Goal: Use online tool/utility

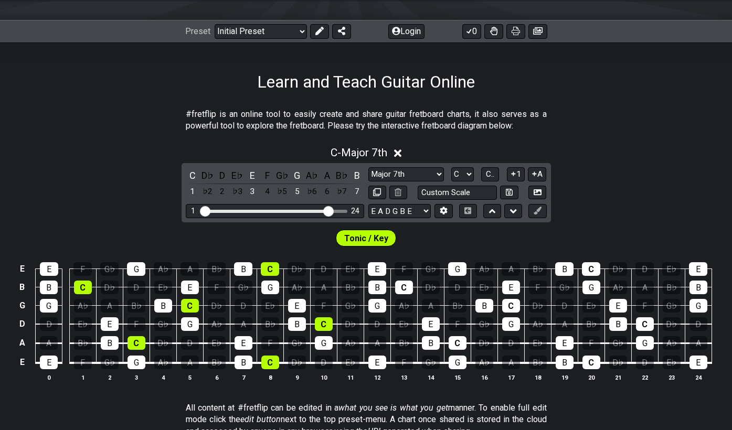
scroll to position [129, 0]
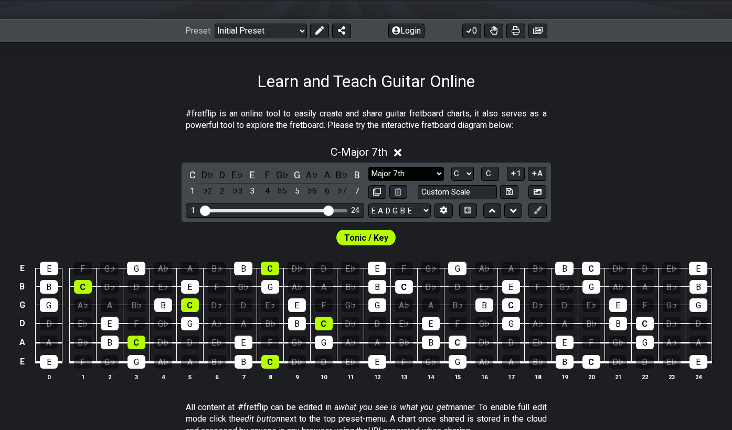
click at [440, 173] on select "Minor Pentatonic Click to edit Minor Pentatonic Major Pentatonic Minor Blues Ma…" at bounding box center [406, 174] width 76 height 14
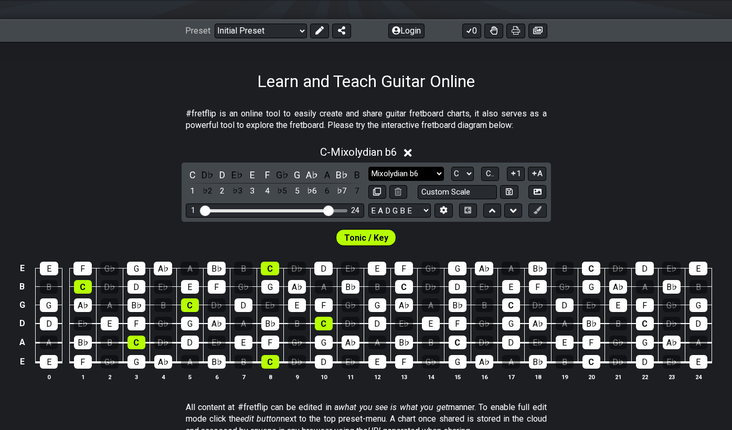
click at [434, 175] on select "Minor Pentatonic Click to edit Minor Pentatonic Major Pentatonic Minor Blues Ma…" at bounding box center [406, 174] width 76 height 14
click at [434, 170] on select "Minor Pentatonic Click to edit Minor Pentatonic Major Pentatonic Minor Blues Ma…" at bounding box center [406, 174] width 76 height 14
select select "Superlocrian / Altered"
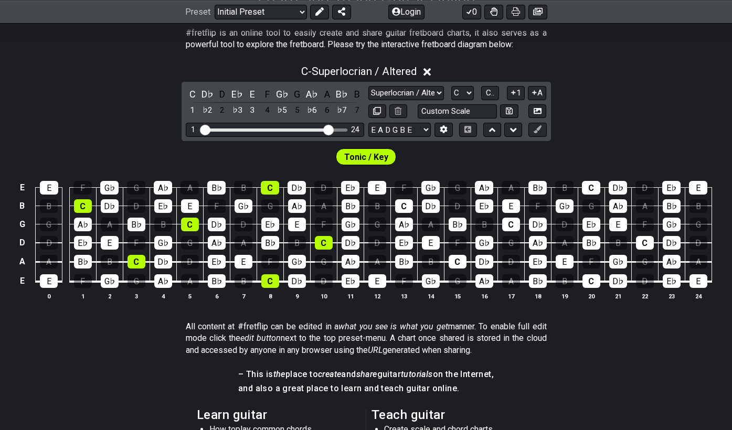
scroll to position [213, 0]
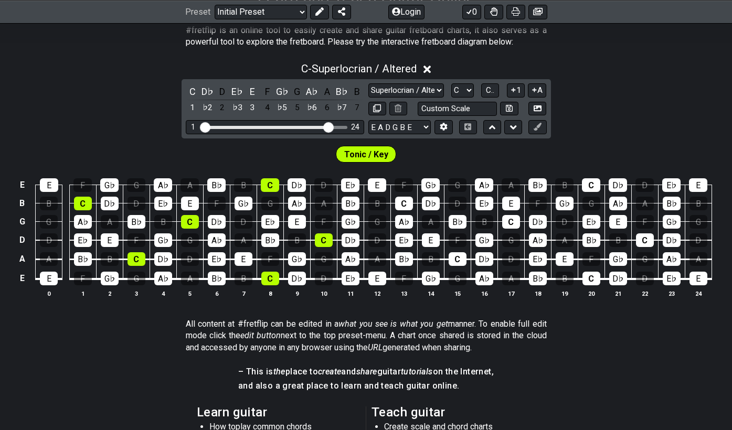
click at [361, 157] on span "Tonic / Key" at bounding box center [366, 154] width 44 height 15
click at [463, 90] on select "A♭ A A♯ B♭ B C C♯ D♭ D D♯ E♭ E F F♯ G♭ G G♯" at bounding box center [462, 90] width 23 height 14
click at [495, 89] on button "C.." at bounding box center [490, 90] width 18 height 14
click at [495, 89] on span "1..7" at bounding box center [490, 90] width 13 height 9
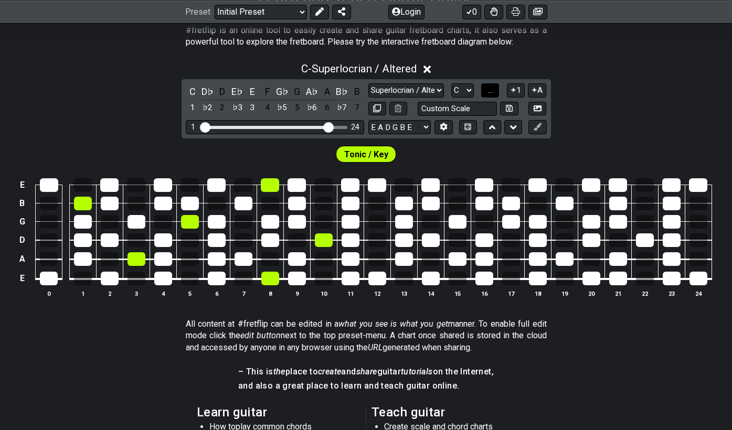
click at [495, 89] on button "..." at bounding box center [490, 90] width 18 height 14
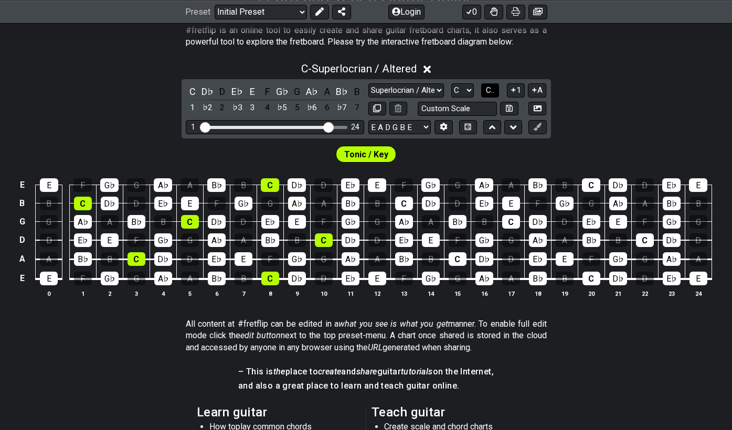
click at [495, 89] on button "C.." at bounding box center [490, 90] width 18 height 14
click at [495, 89] on span "1..7" at bounding box center [490, 90] width 13 height 9
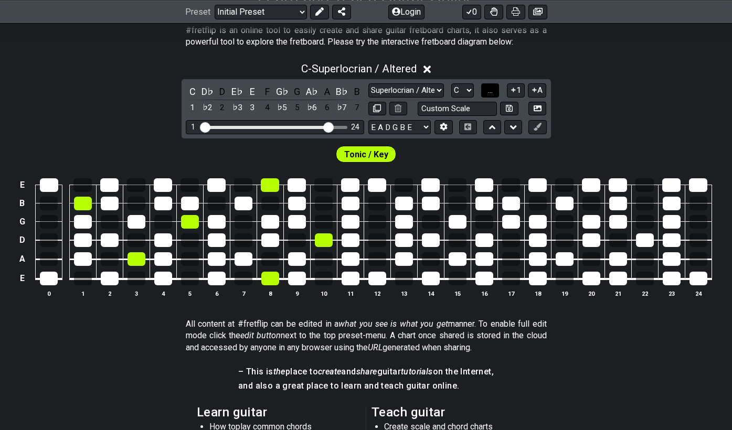
click at [495, 89] on button "..." at bounding box center [490, 90] width 18 height 14
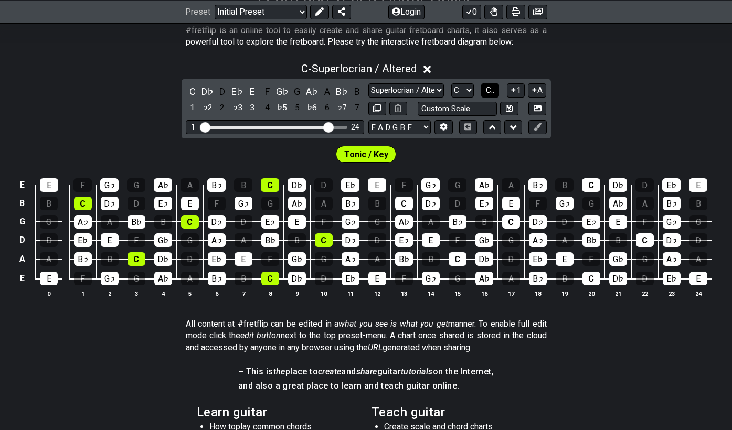
click at [495, 89] on button "C.." at bounding box center [490, 90] width 18 height 14
click at [515, 93] on icon at bounding box center [514, 90] width 10 height 8
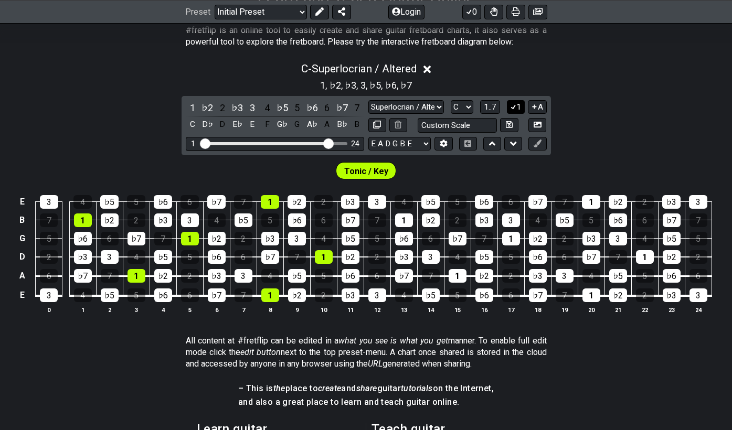
click at [513, 107] on icon at bounding box center [514, 107] width 6 height 5
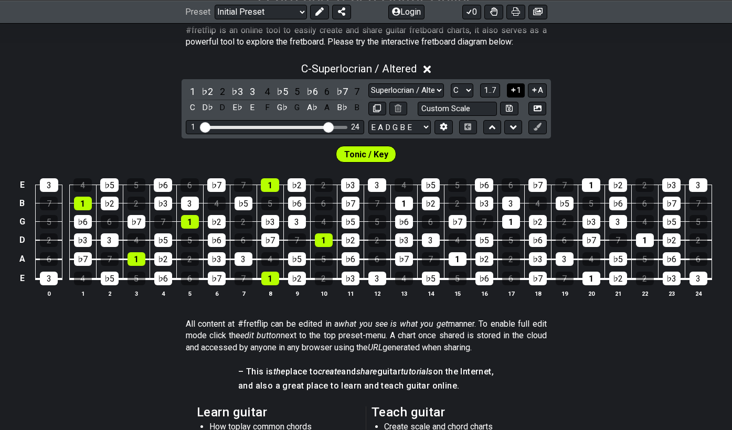
click at [514, 89] on icon at bounding box center [513, 90] width 4 height 4
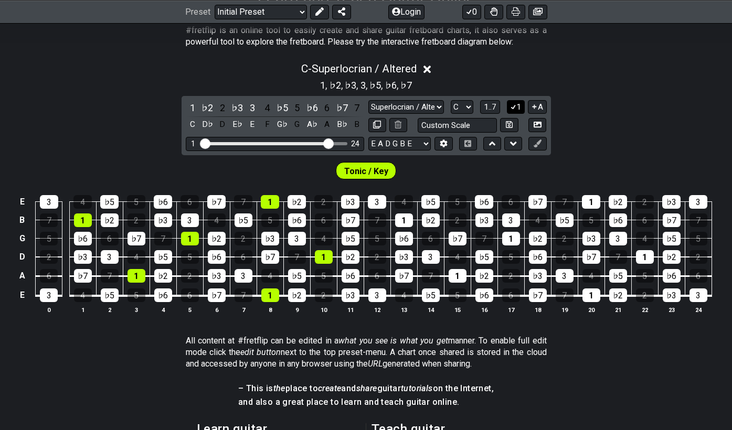
click at [515, 106] on icon at bounding box center [514, 107] width 10 height 8
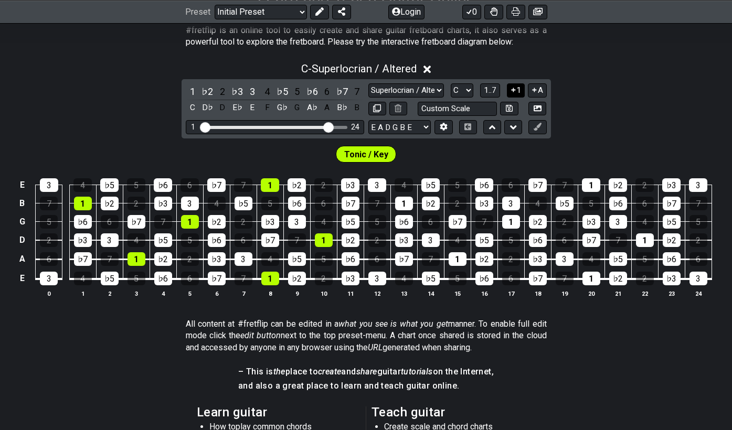
click at [515, 89] on icon at bounding box center [513, 90] width 4 height 4
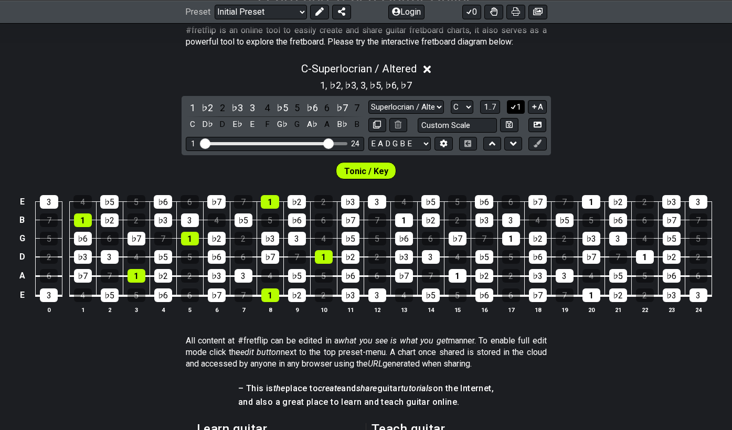
click at [516, 107] on icon at bounding box center [514, 107] width 10 height 8
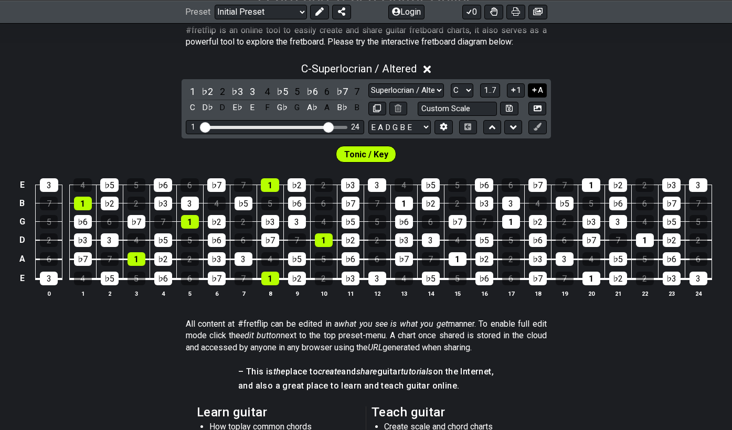
click at [534, 89] on icon at bounding box center [535, 90] width 4 height 4
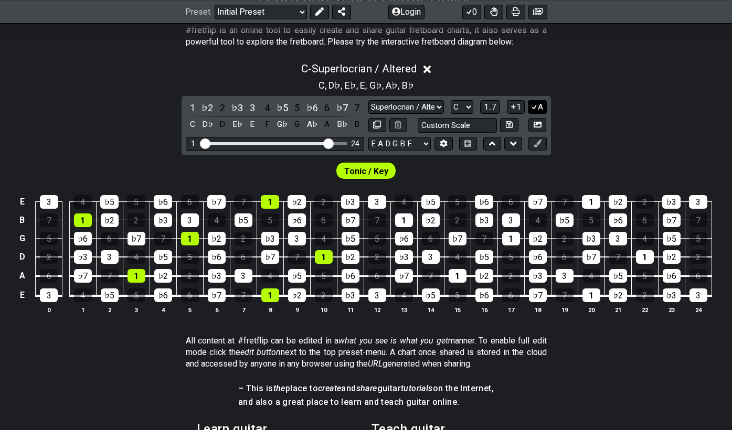
click at [536, 105] on icon at bounding box center [535, 107] width 10 height 8
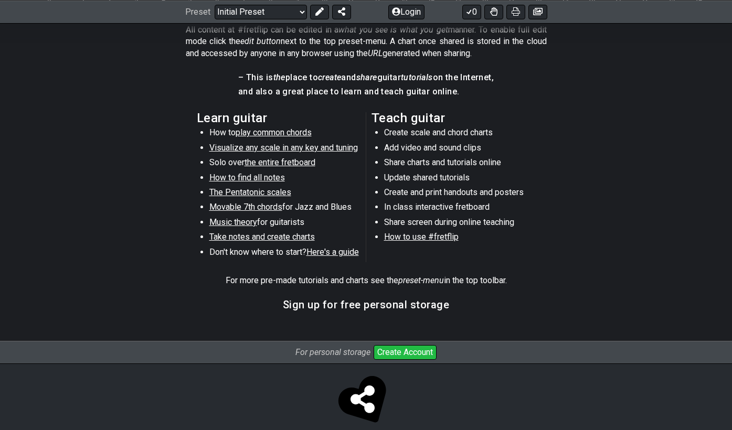
scroll to position [521, 0]
